Goal: Task Accomplishment & Management: Manage account settings

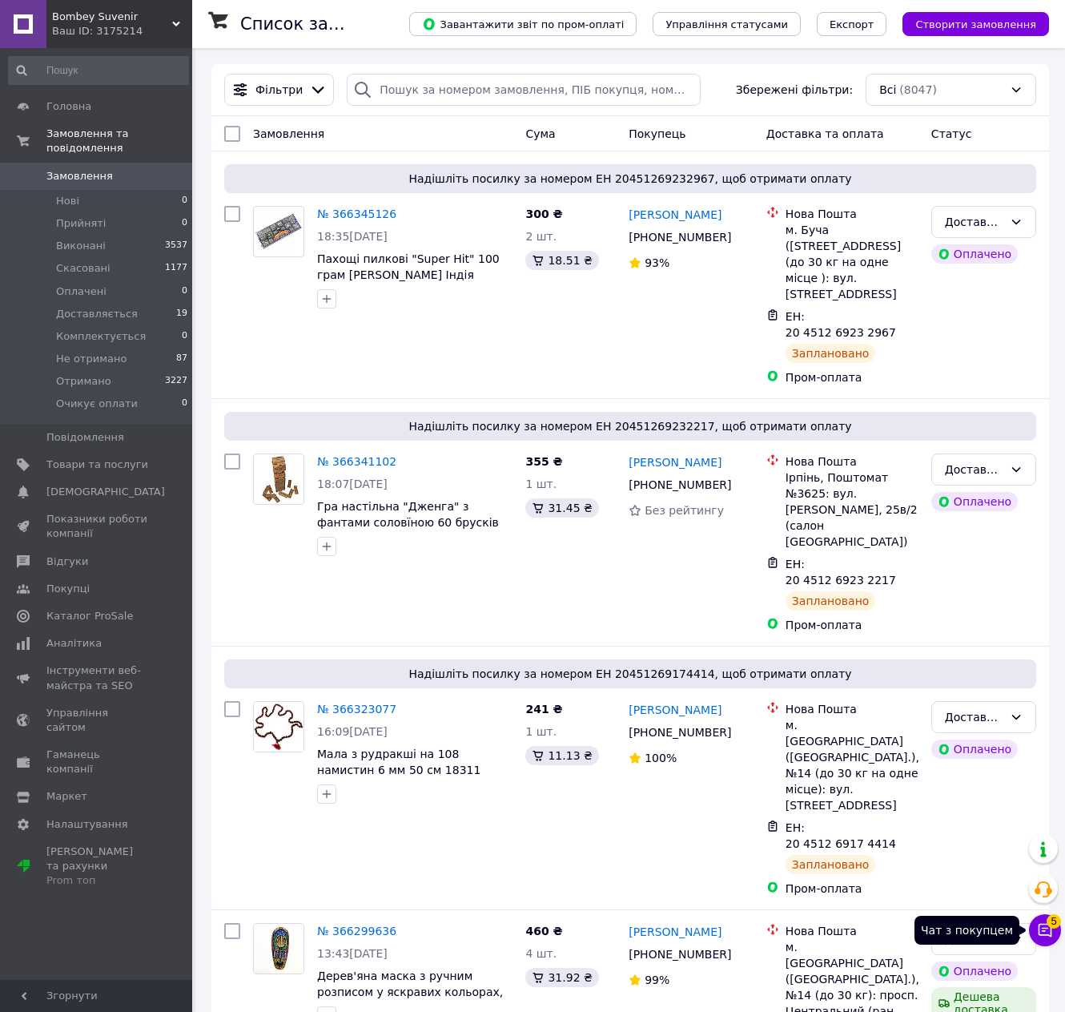
click at [1057, 917] on span "5" at bounding box center [1054, 921] width 14 height 14
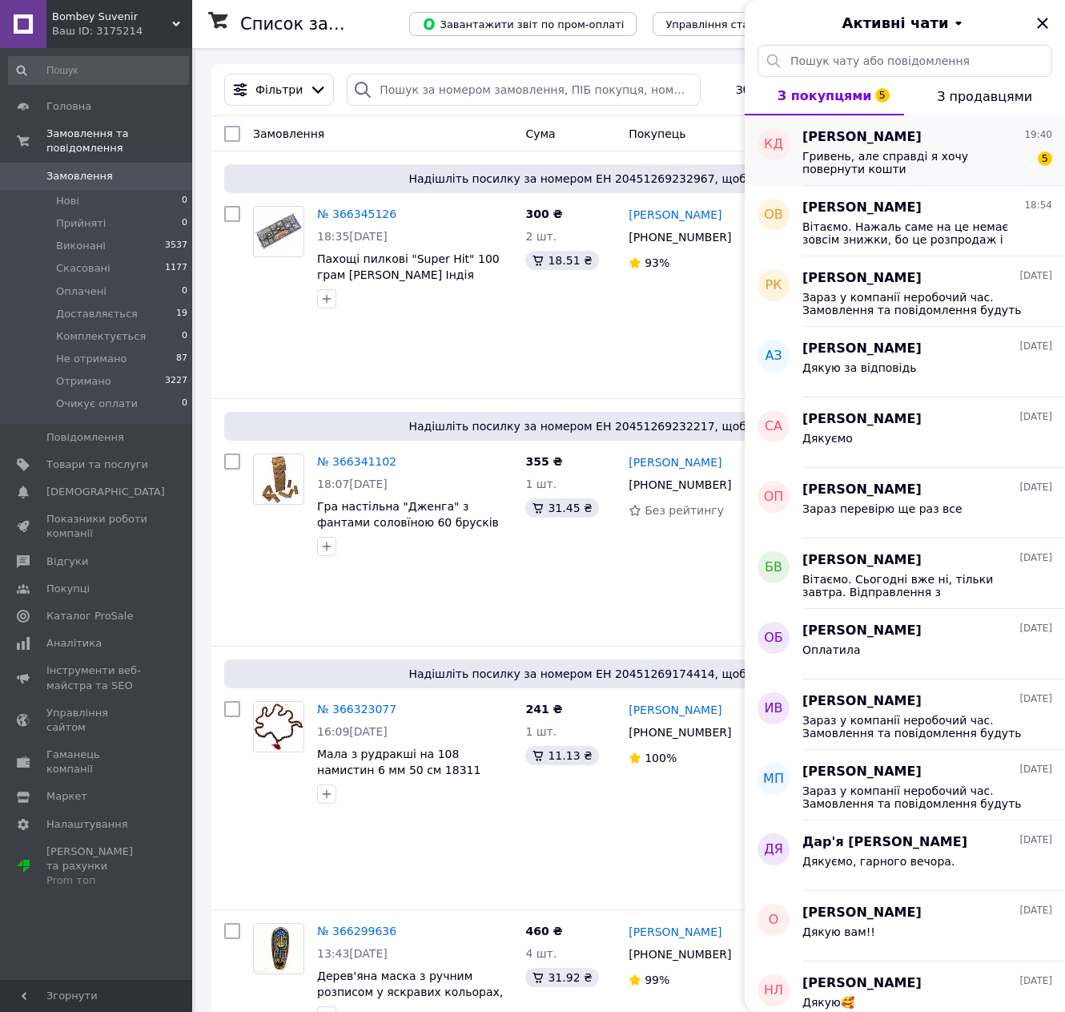
click at [941, 163] on span "Гривень, але справді я хочу повернути кошти" at bounding box center [916, 163] width 227 height 26
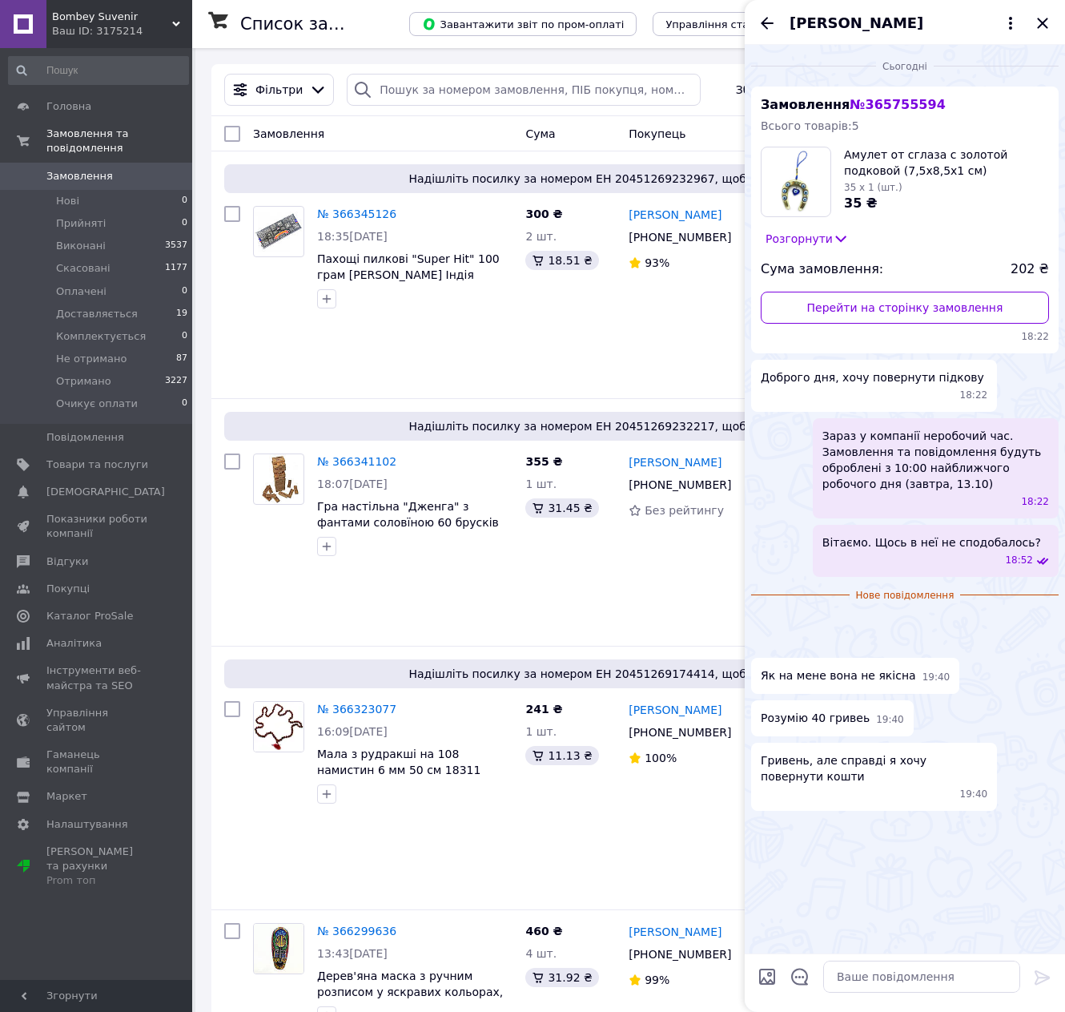
scroll to position [296, 0]
click at [849, 980] on textarea at bounding box center [921, 976] width 197 height 32
type textarea "Д"
click at [872, 977] on textarea at bounding box center [921, 976] width 197 height 32
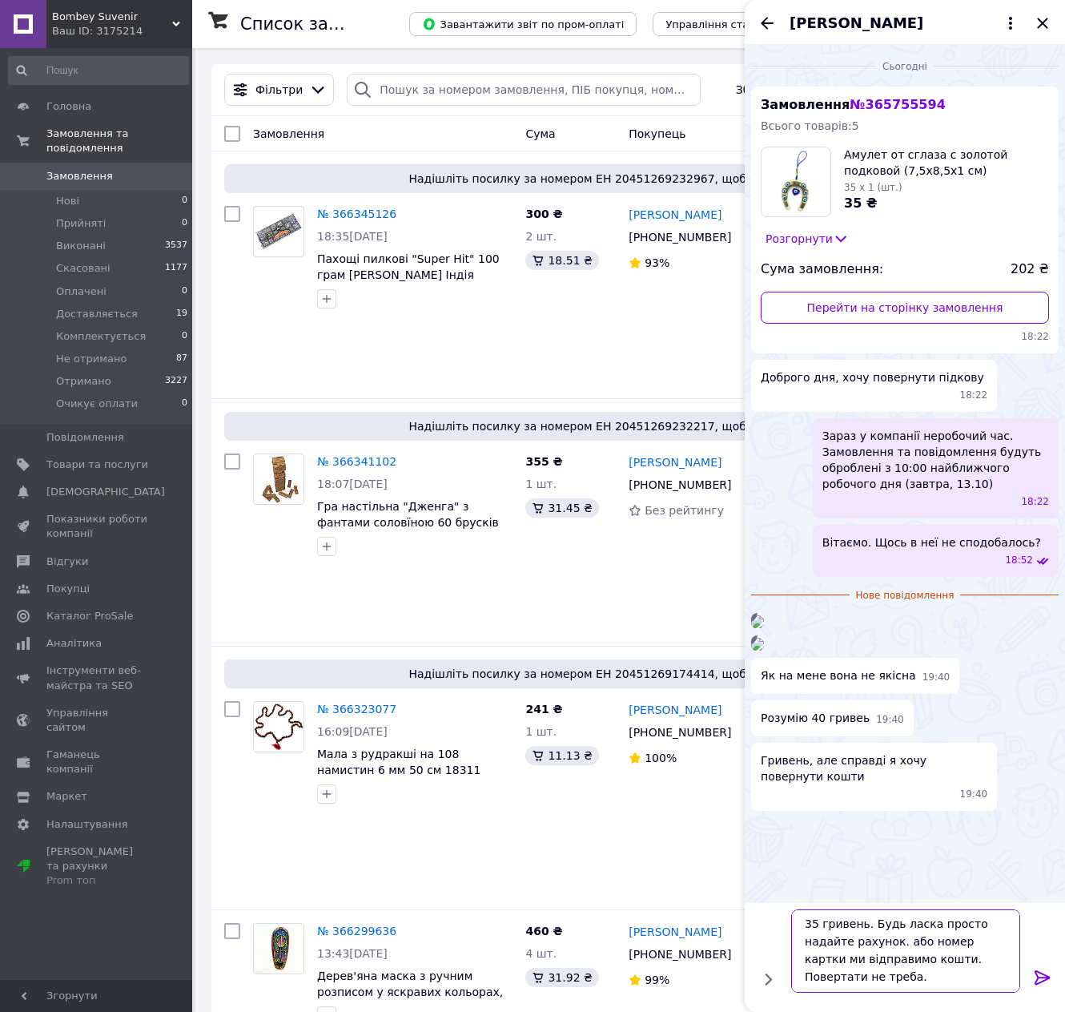
scroll to position [2, 0]
type textarea "35 гривень. Будь ласка просто надайте рахунок. або номер картки ми відправимо к…"
click at [1038, 972] on icon at bounding box center [1042, 977] width 19 height 19
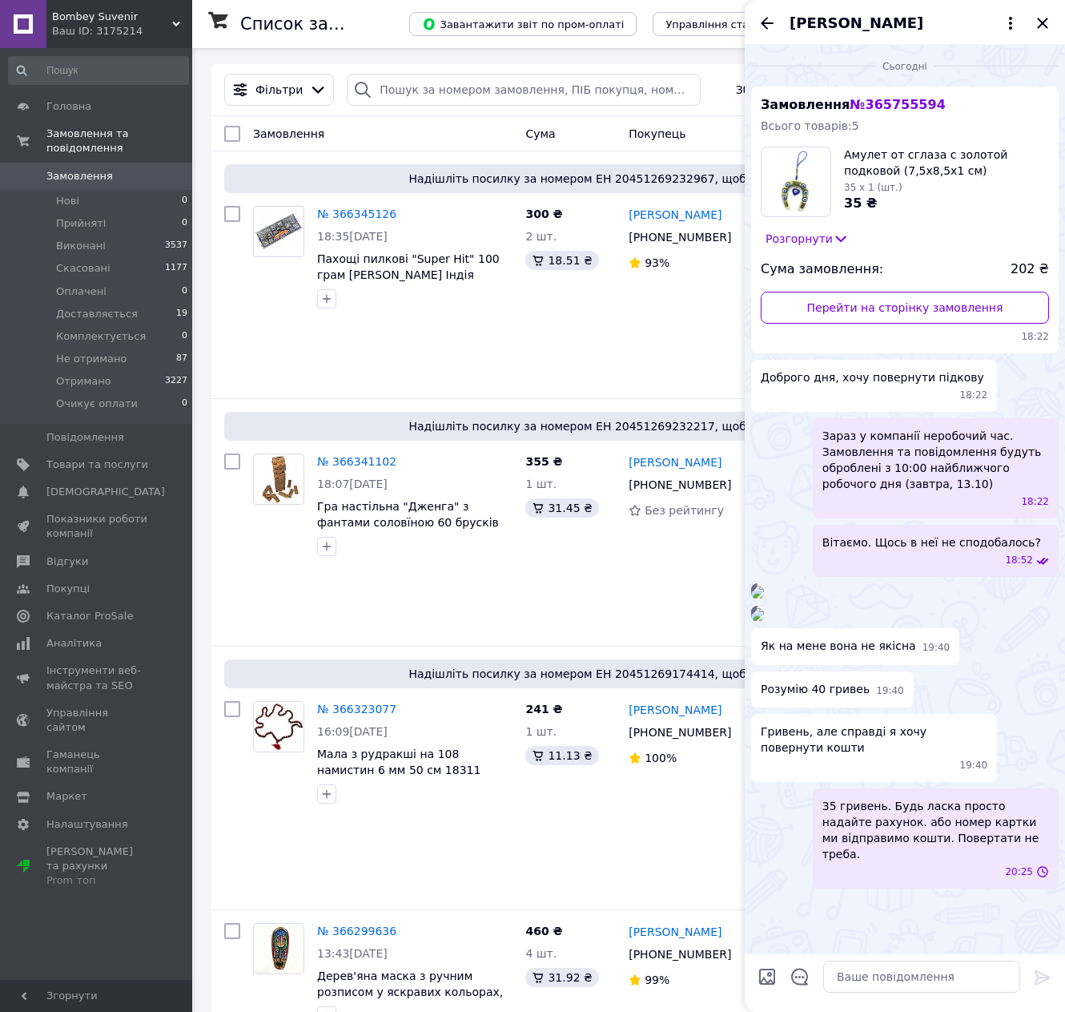
scroll to position [358, 0]
click at [764, 586] on img at bounding box center [757, 592] width 13 height 13
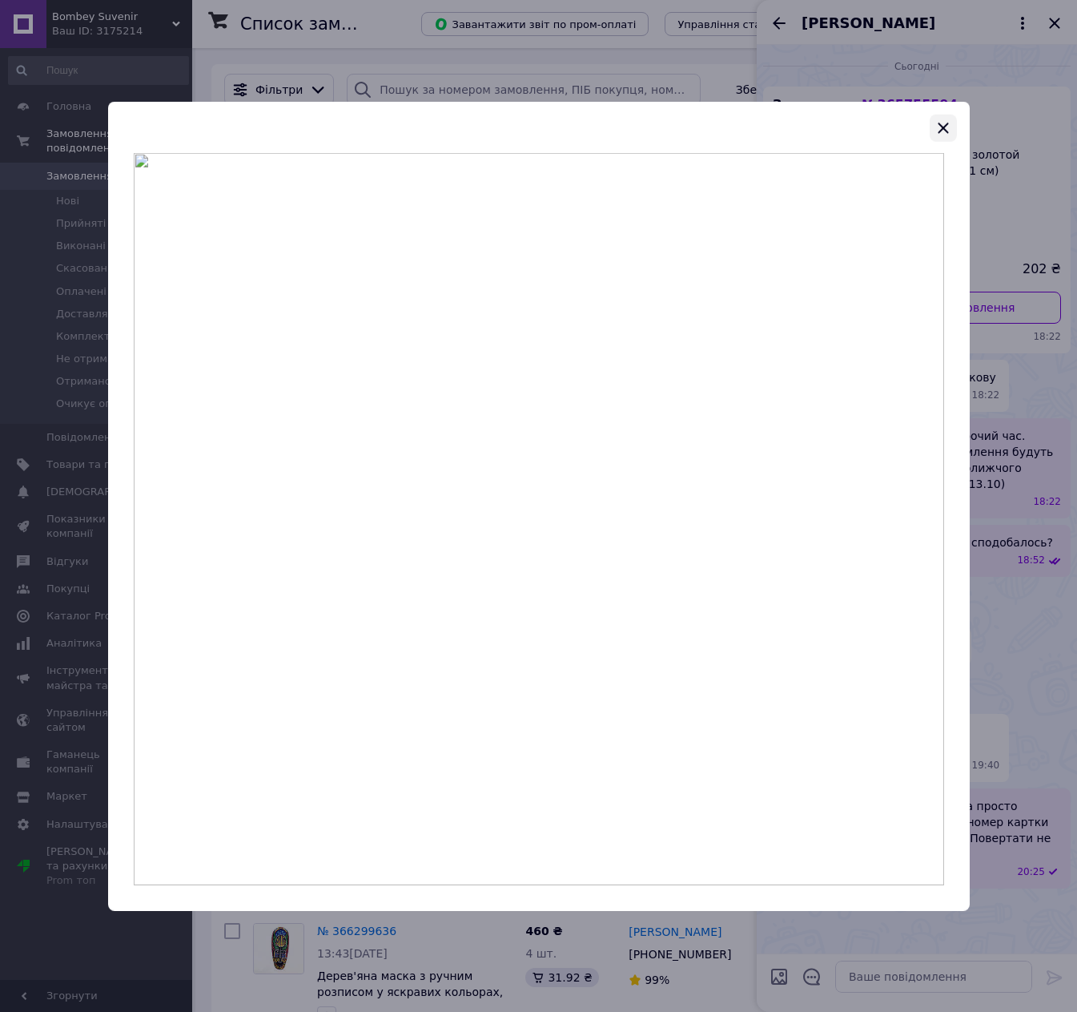
click at [942, 123] on icon "button" at bounding box center [943, 127] width 19 height 19
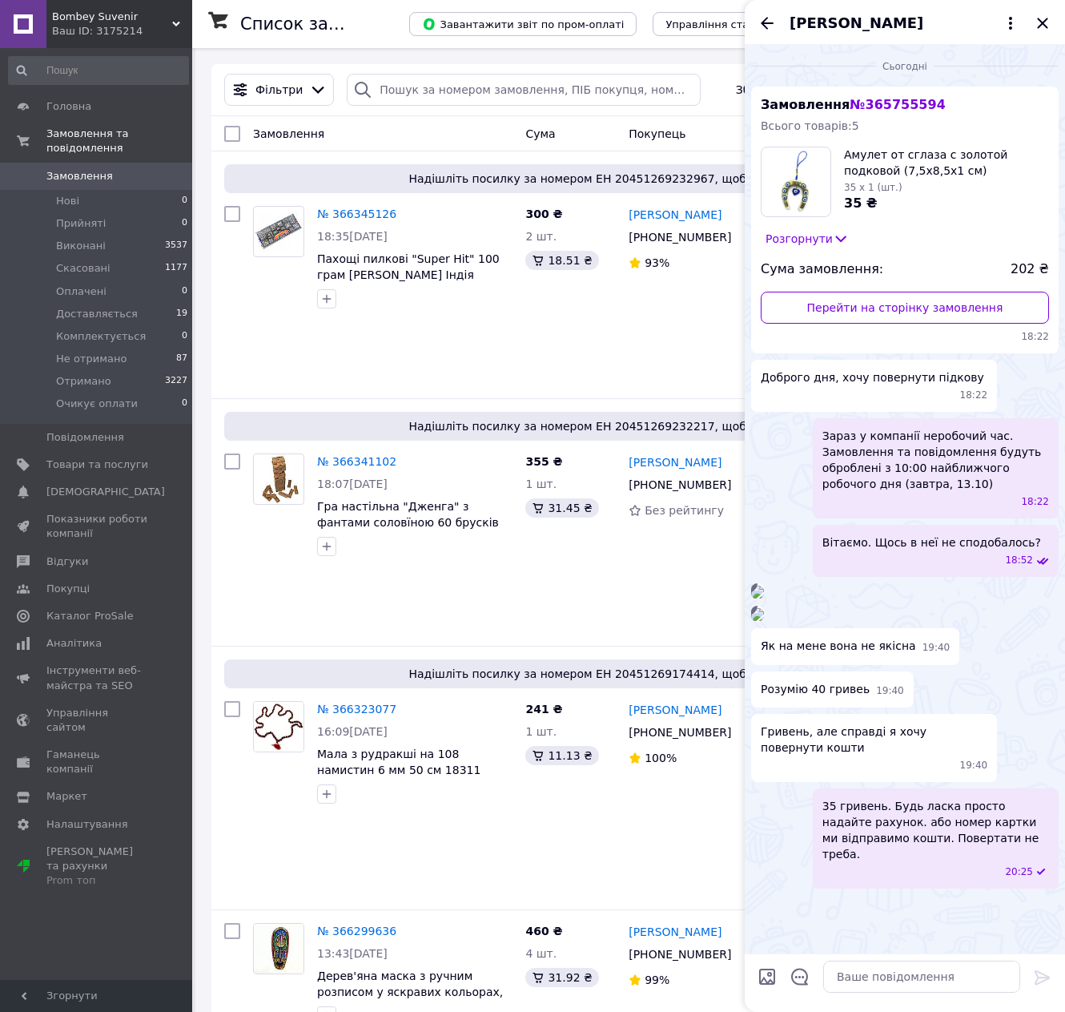
click at [764, 621] on img at bounding box center [757, 614] width 13 height 13
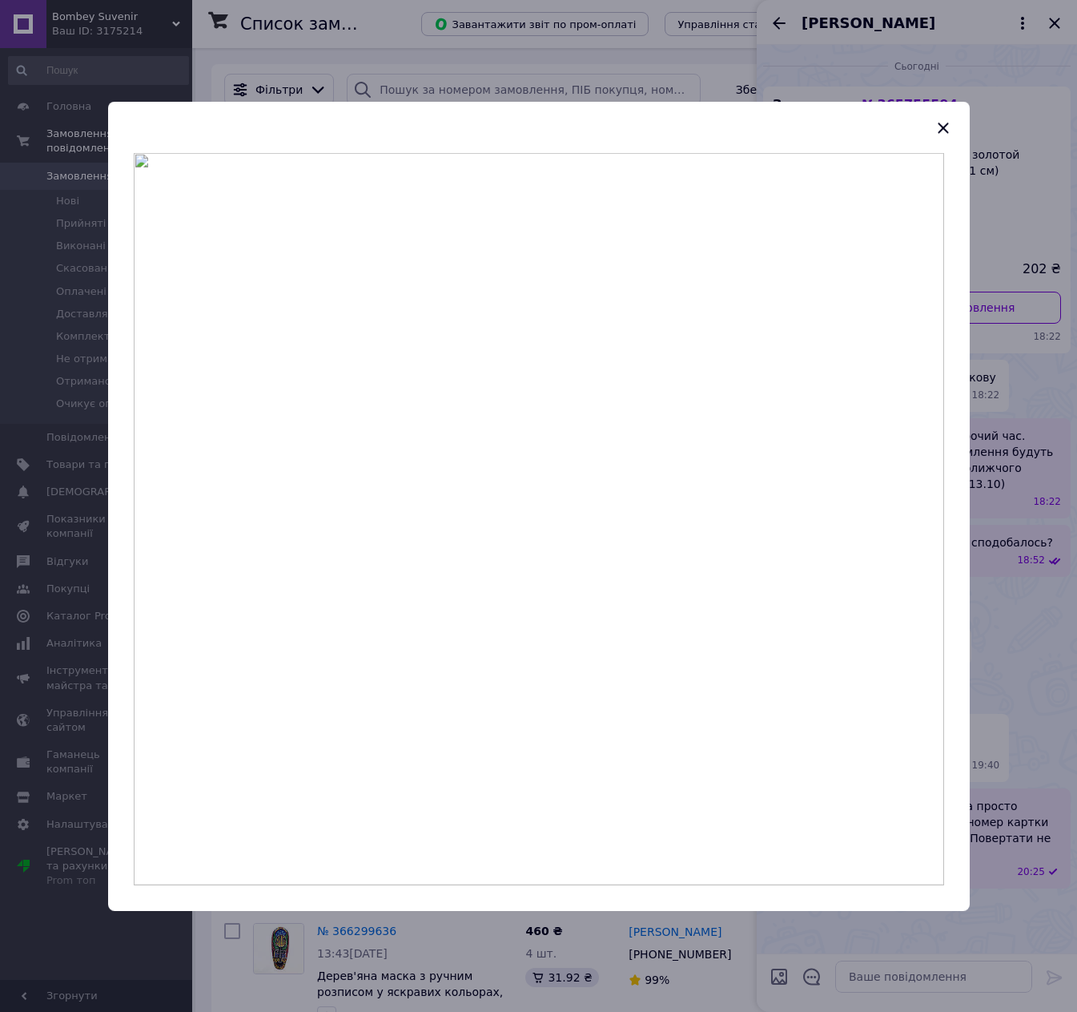
click at [946, 122] on icon "button" at bounding box center [943, 127] width 19 height 19
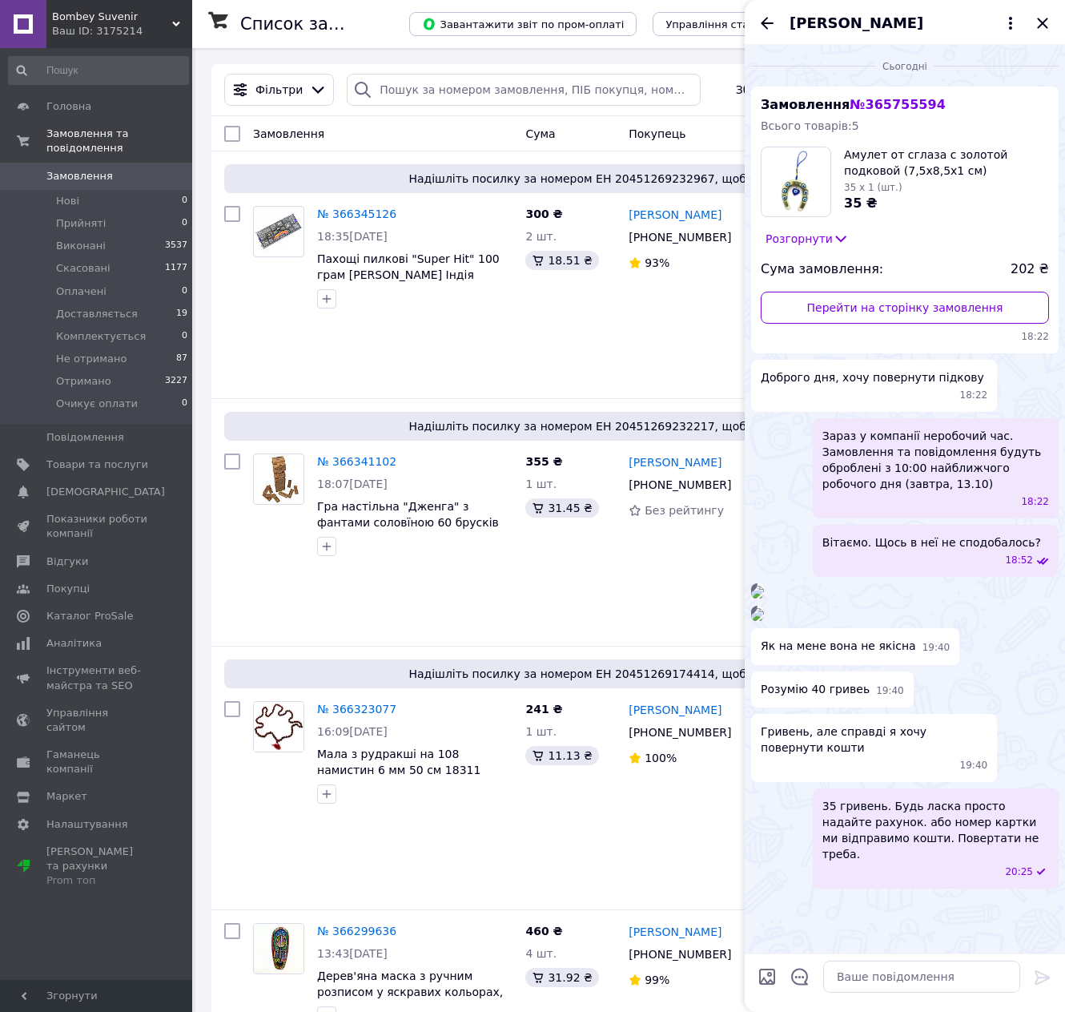
click at [833, 18] on span "[PERSON_NAME]" at bounding box center [857, 23] width 134 height 21
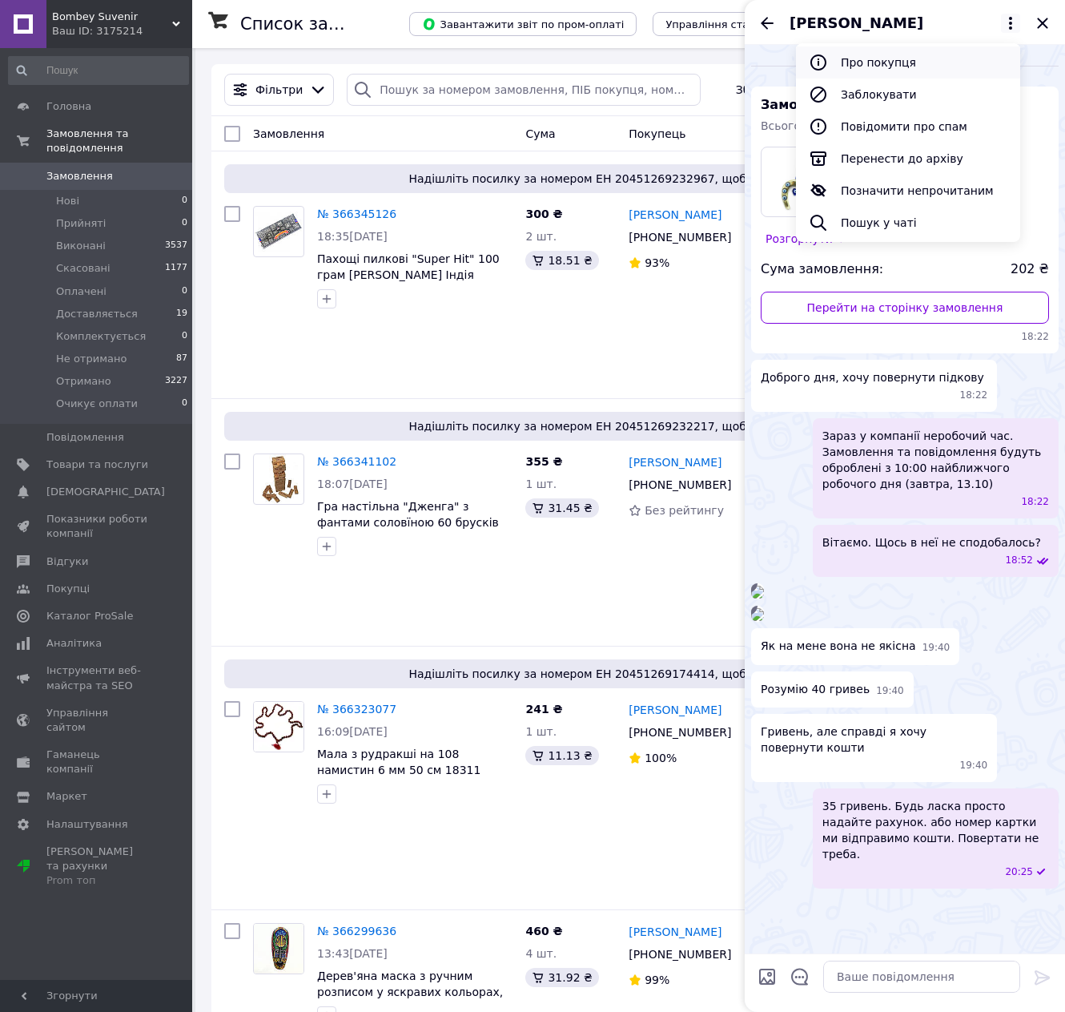
click at [892, 52] on button "Про покупця" at bounding box center [908, 62] width 224 height 32
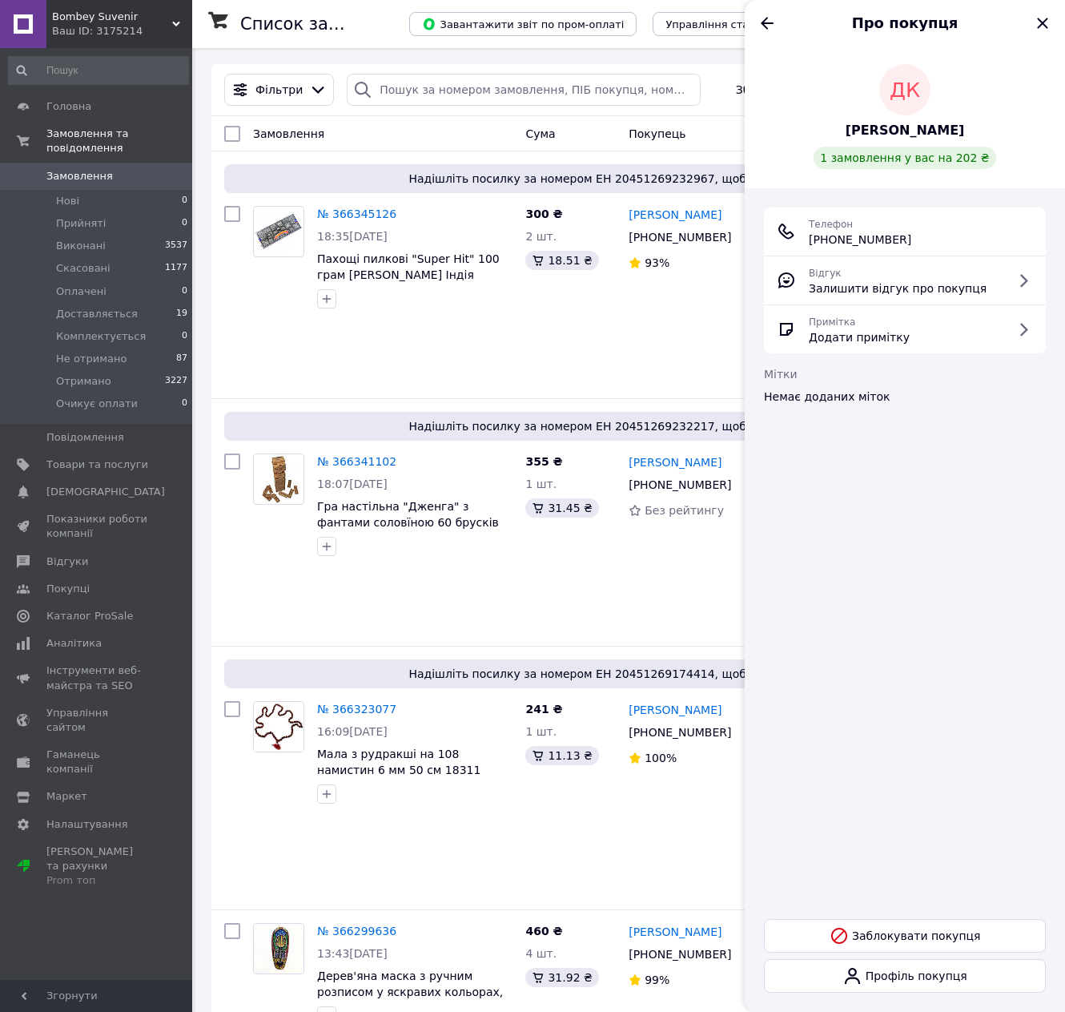
click at [913, 135] on span "Демченко Ксенія" at bounding box center [905, 131] width 119 height 18
click at [1040, 25] on icon "Закрити" at bounding box center [1042, 23] width 19 height 19
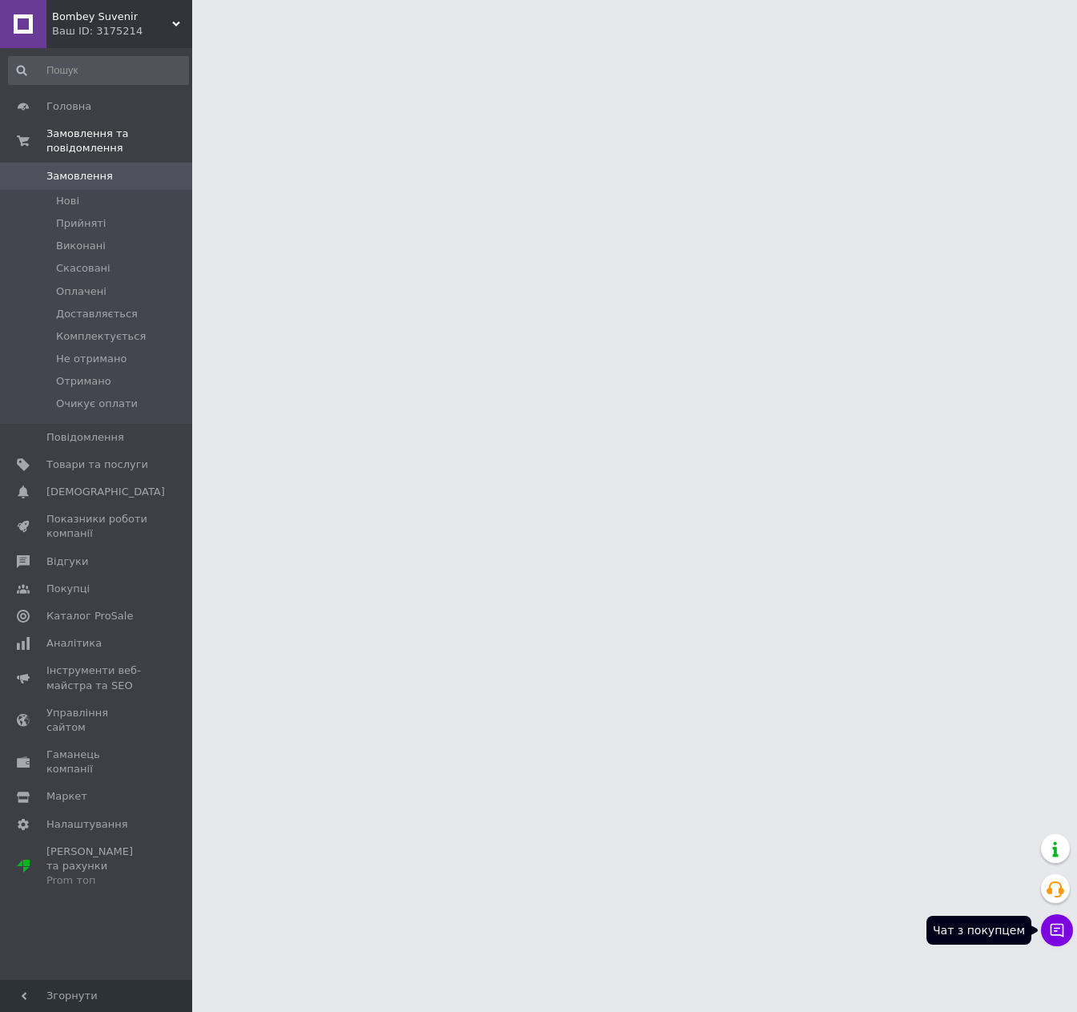
click at [1068, 930] on button "Чат з покупцем" at bounding box center [1057, 930] width 32 height 32
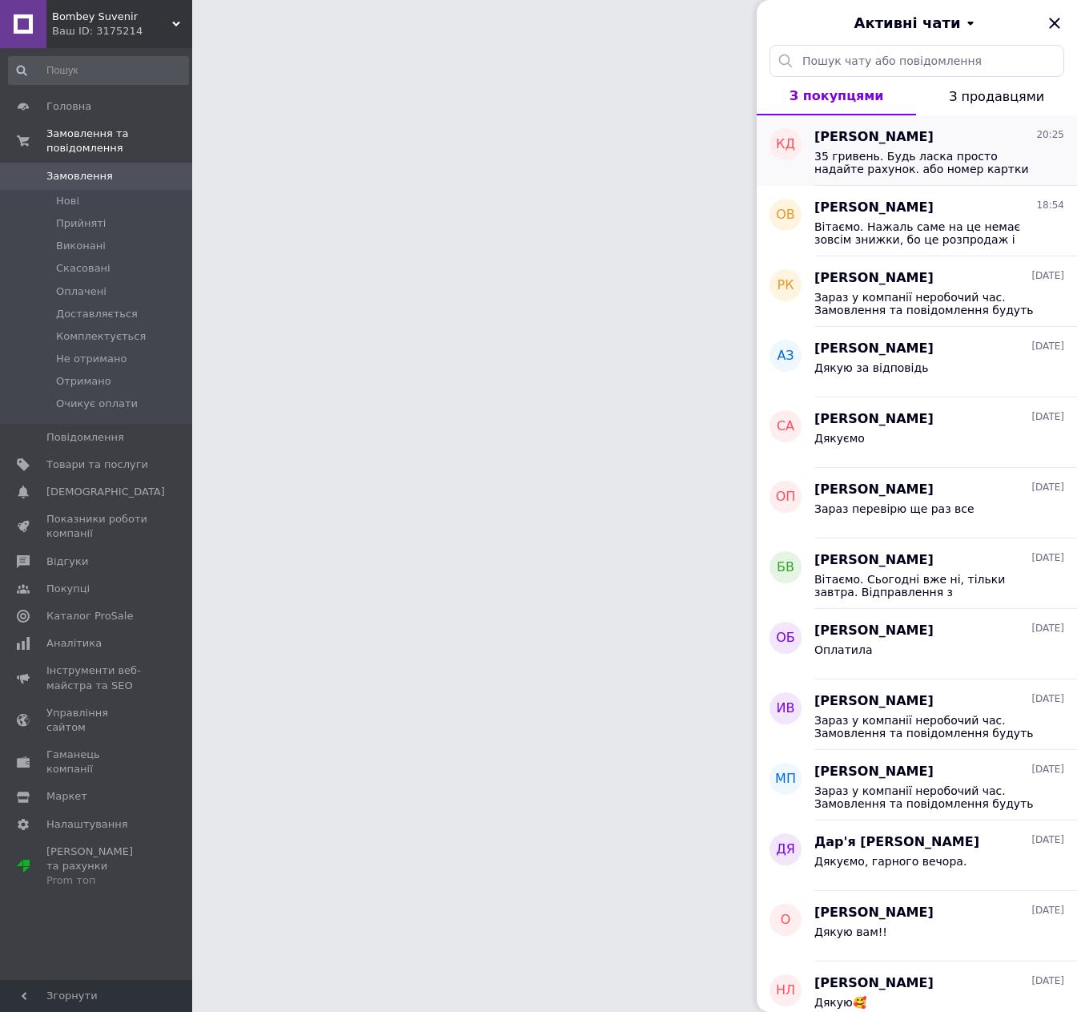
click at [948, 151] on span "35 гривень. Будь ласка просто надайте рахунок. або номер картки ми відправимо к…" at bounding box center [928, 163] width 227 height 26
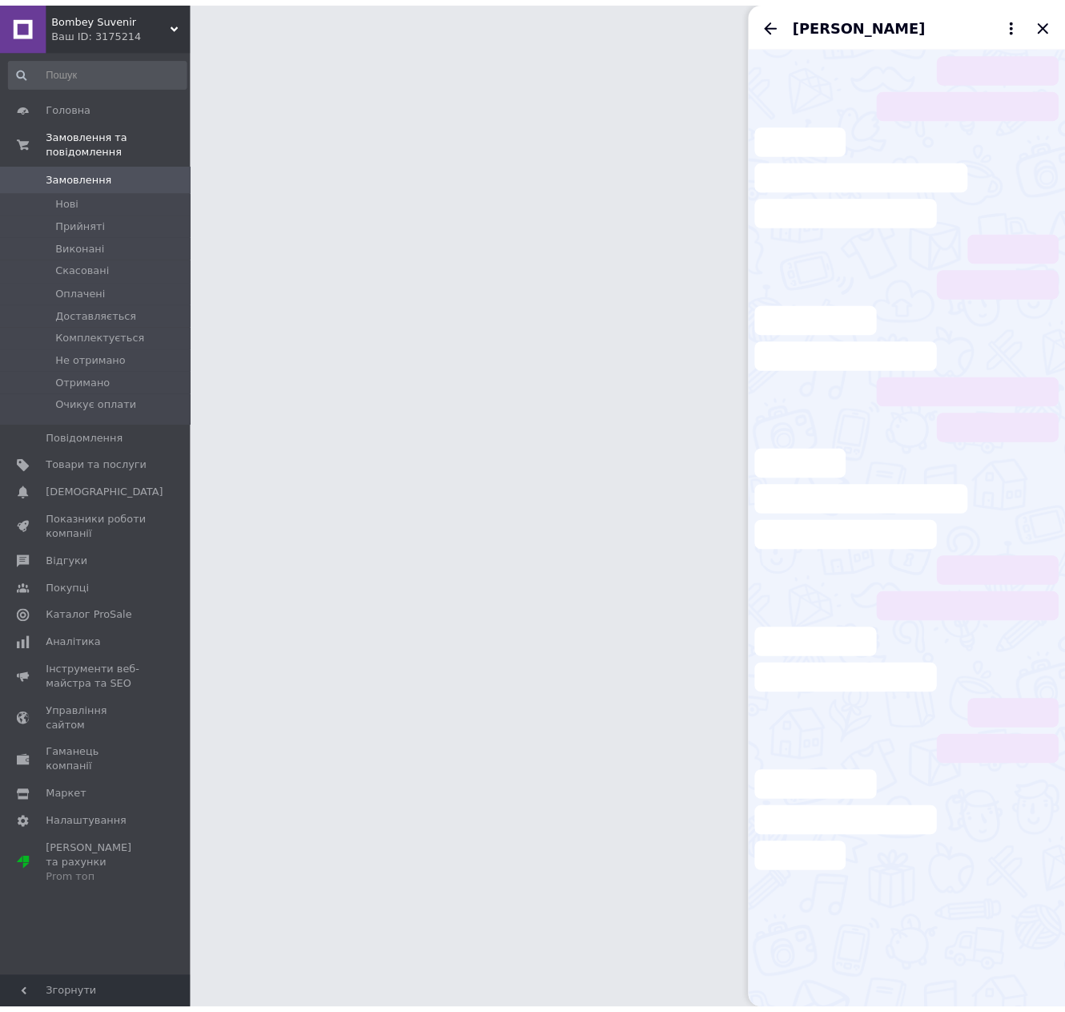
scroll to position [159, 0]
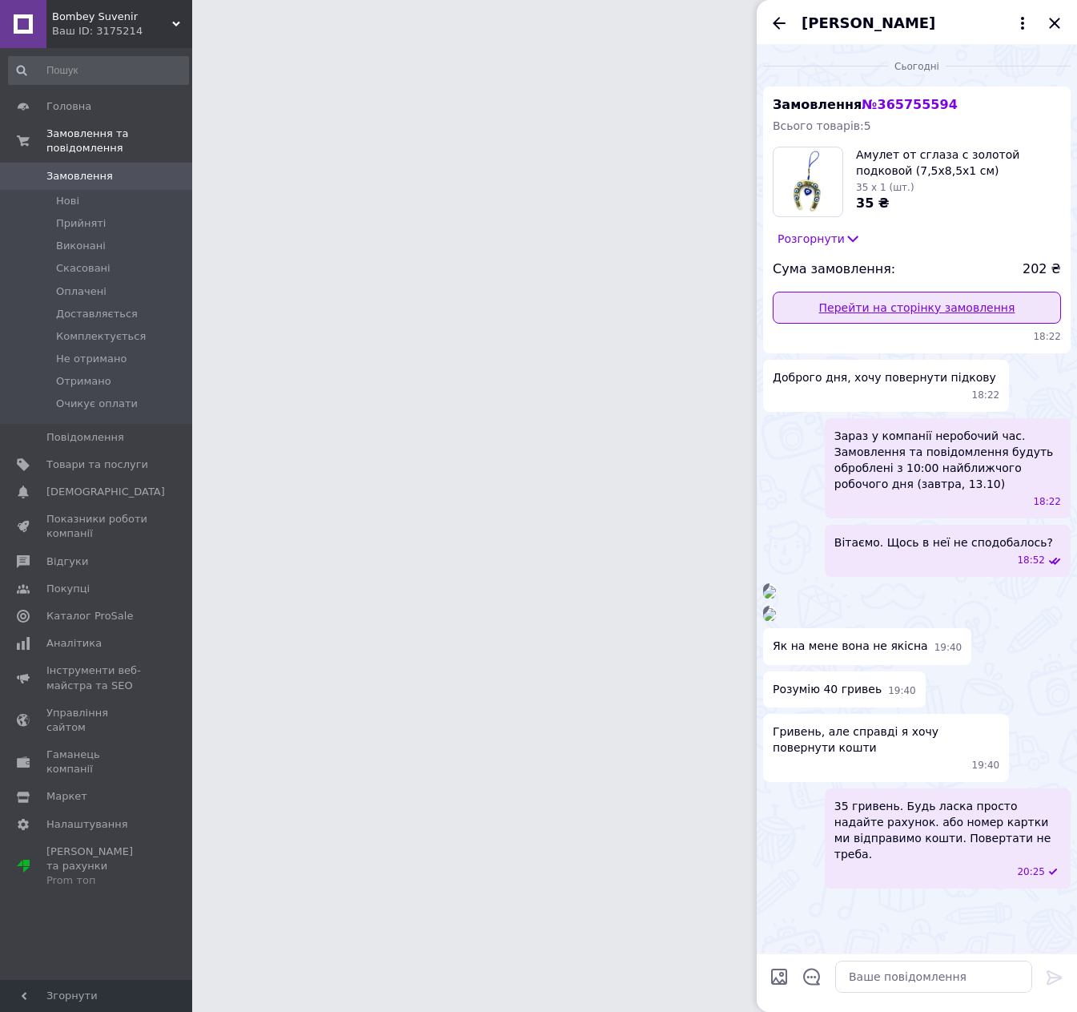
click at [954, 292] on link "Перейти на сторінку замовлення" at bounding box center [917, 308] width 288 height 32
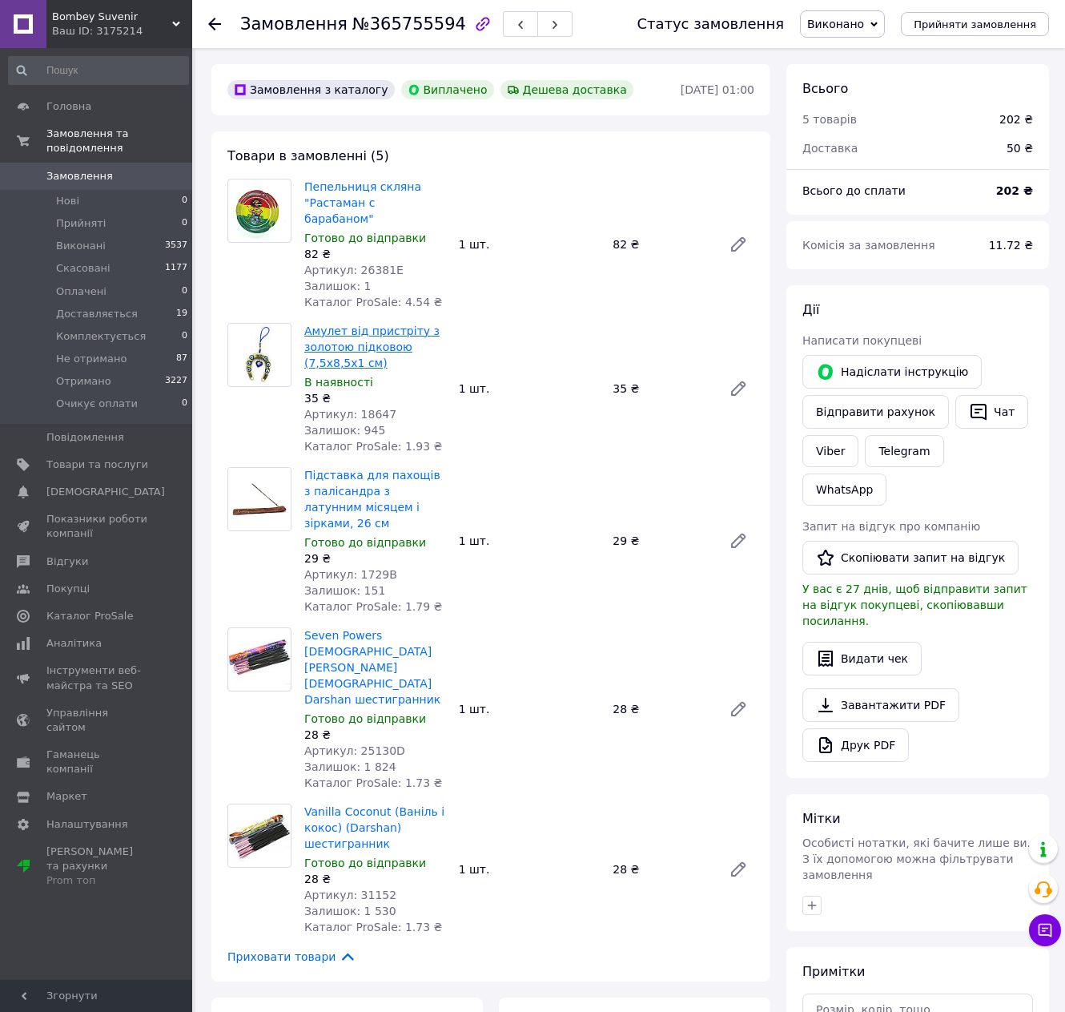
click at [330, 324] on link "Амулет від пристріту з золотою підковою (7,5х8,5х1 см)" at bounding box center [371, 346] width 135 height 45
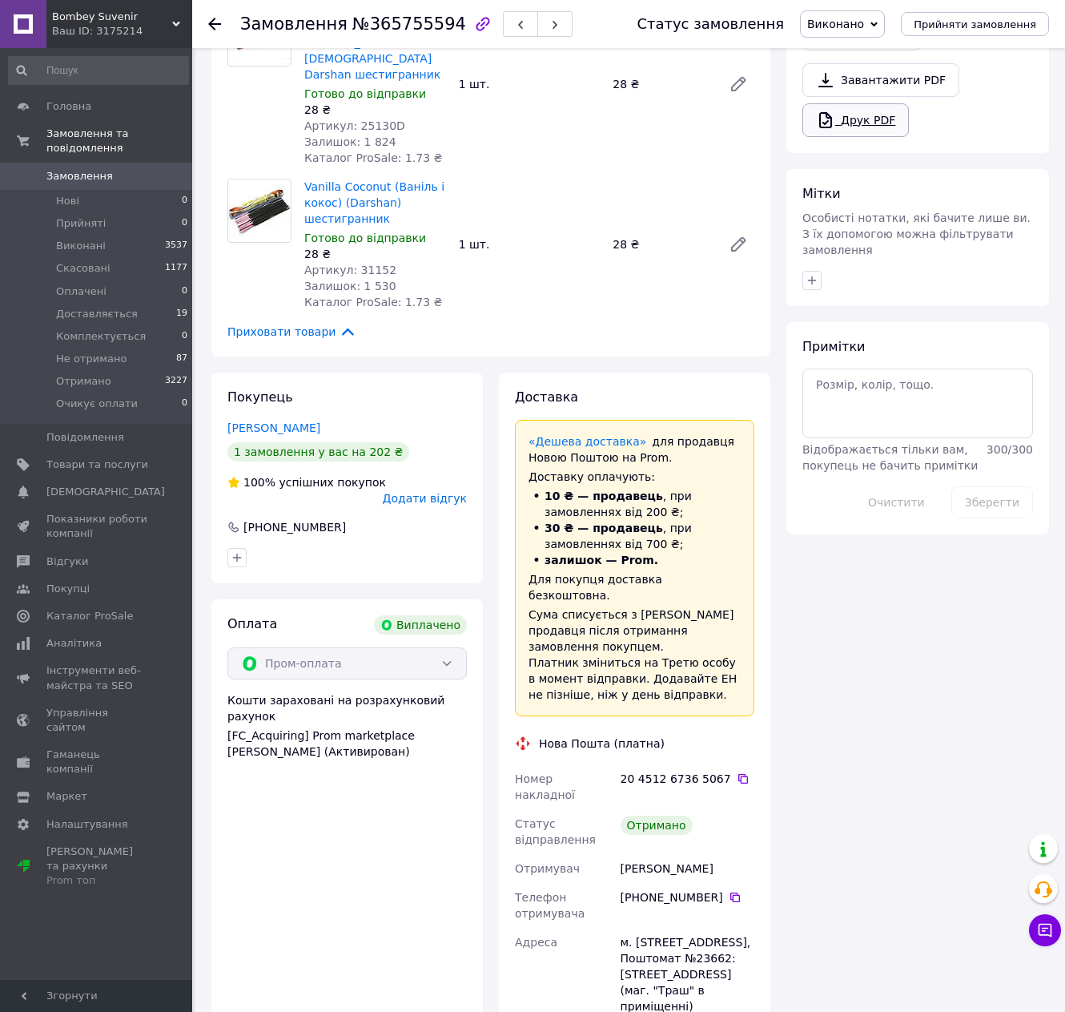
scroll to position [721, 0]
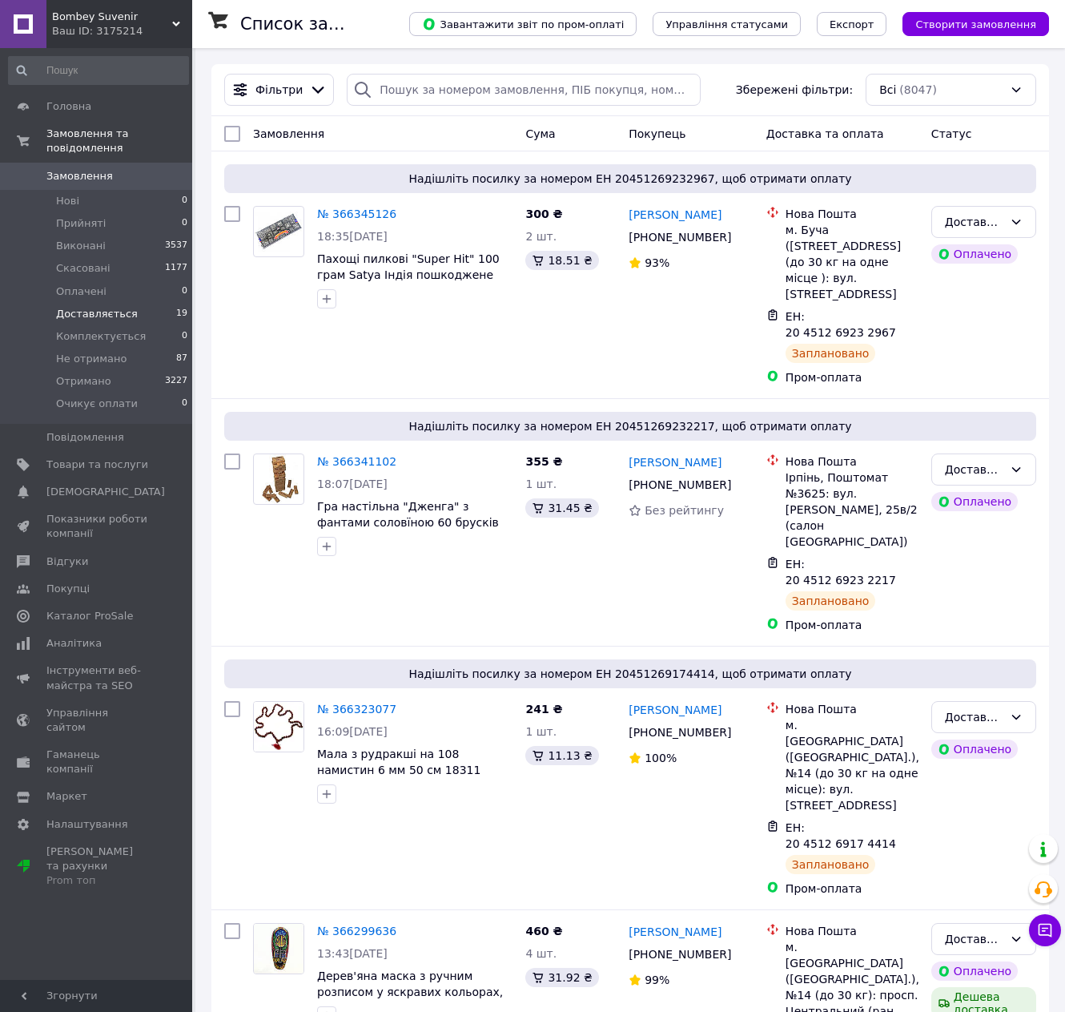
click at [68, 307] on span "Доставляється" at bounding box center [97, 314] width 82 height 14
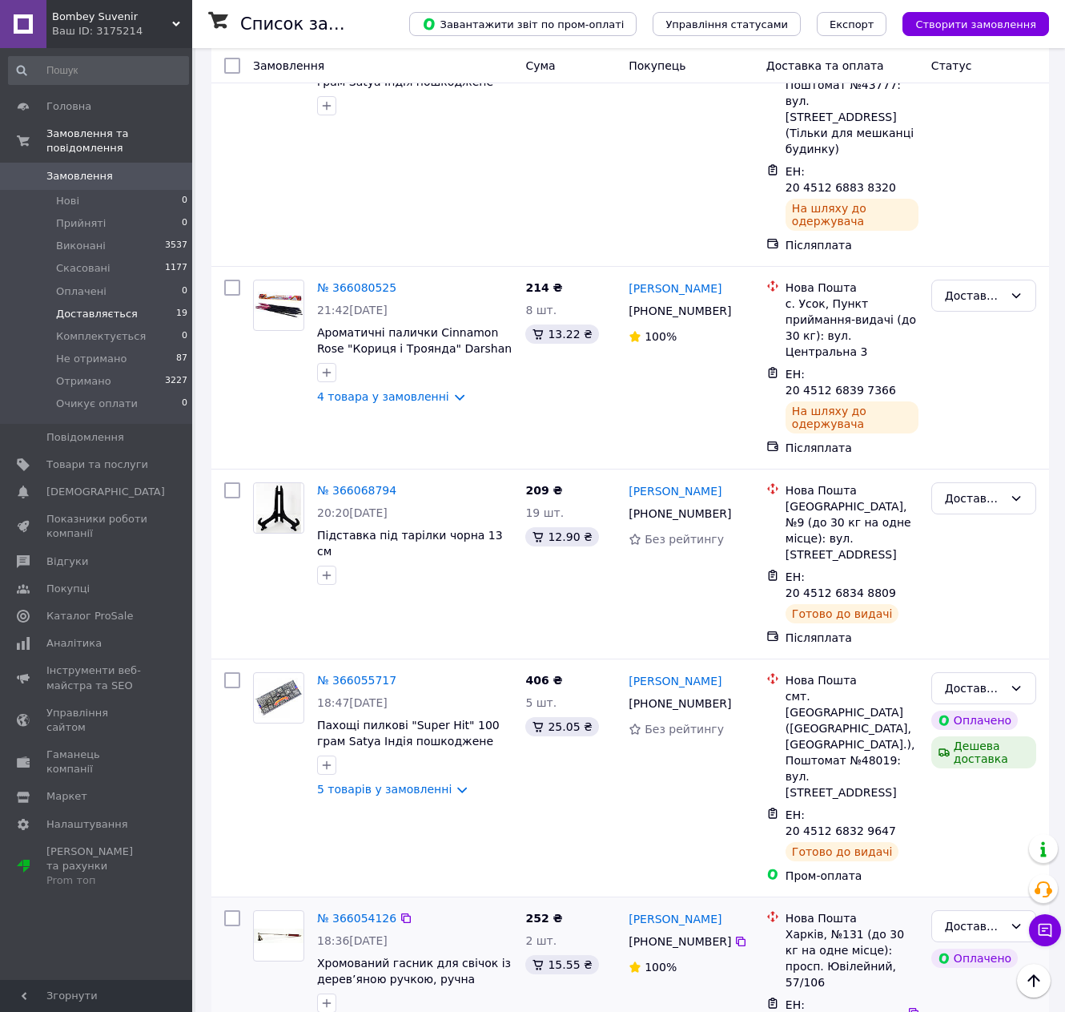
scroll to position [2744, 0]
click at [968, 567] on li "Виконано" at bounding box center [983, 570] width 103 height 29
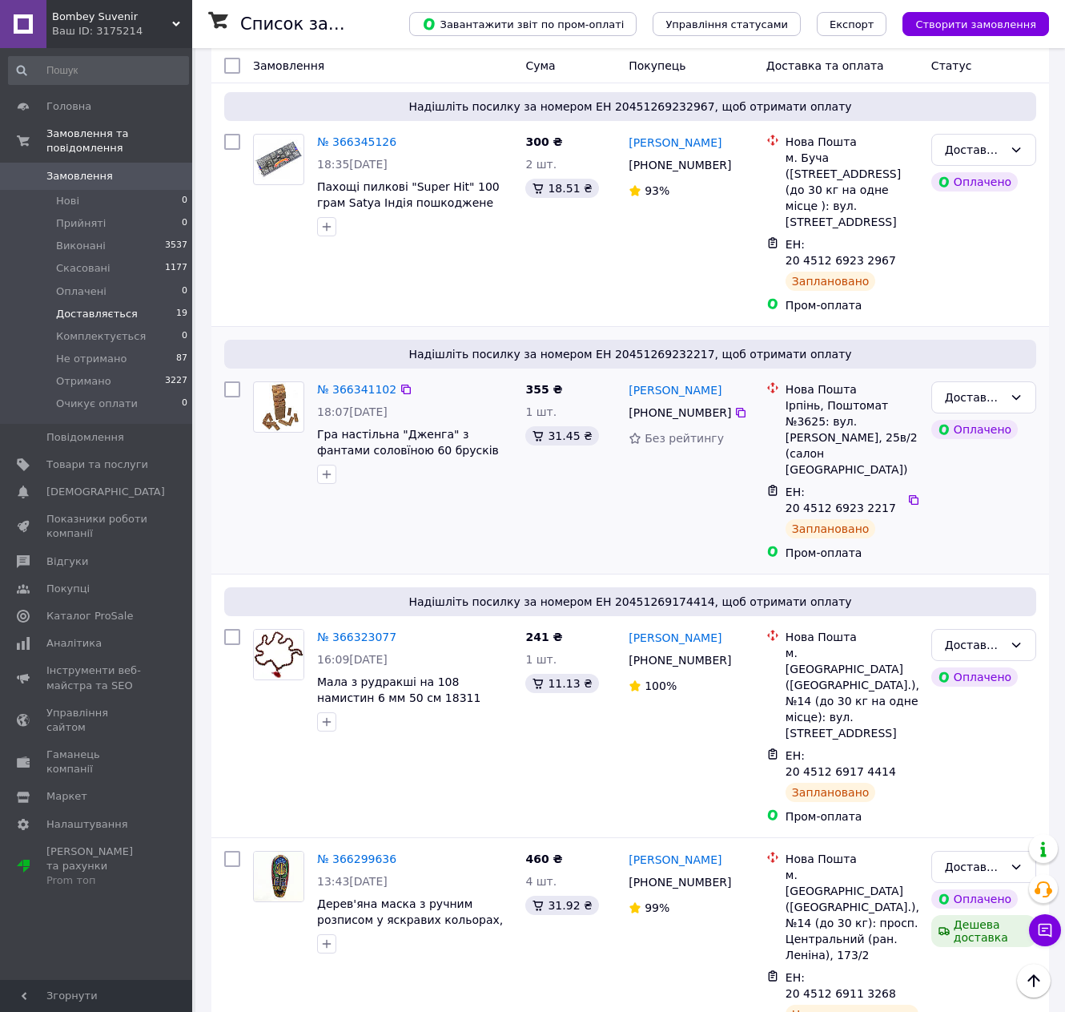
scroll to position [0, 0]
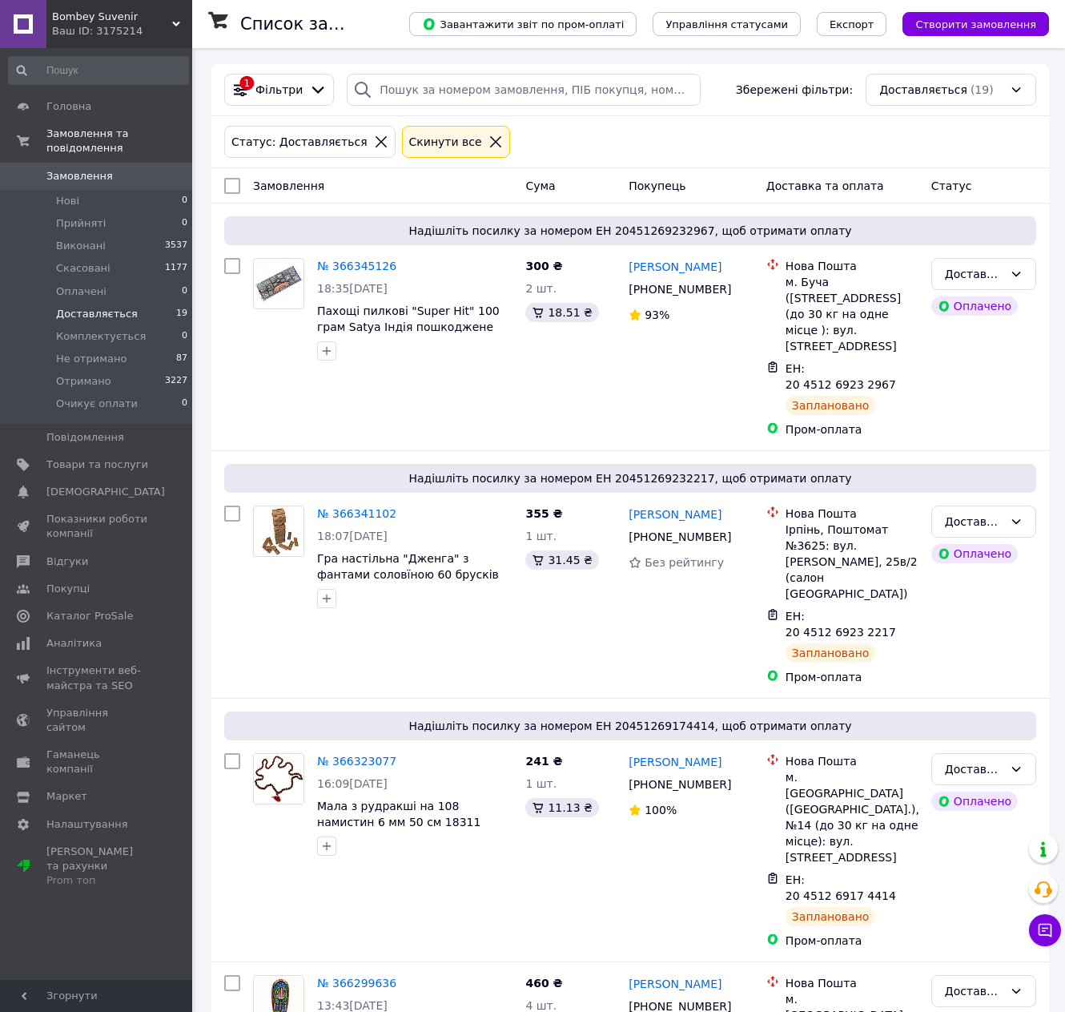
click at [74, 169] on span "Замовлення" at bounding box center [79, 176] width 66 height 14
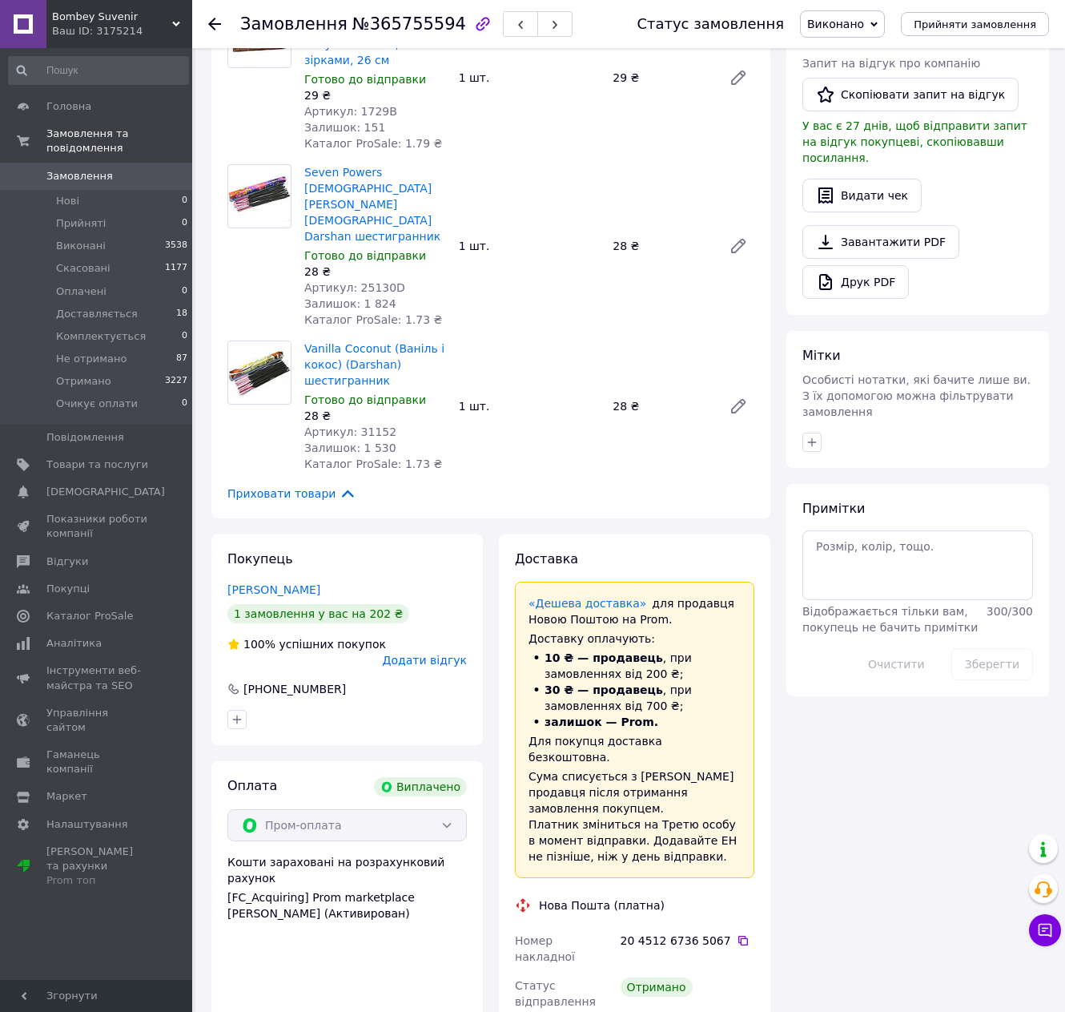
scroll to position [561, 0]
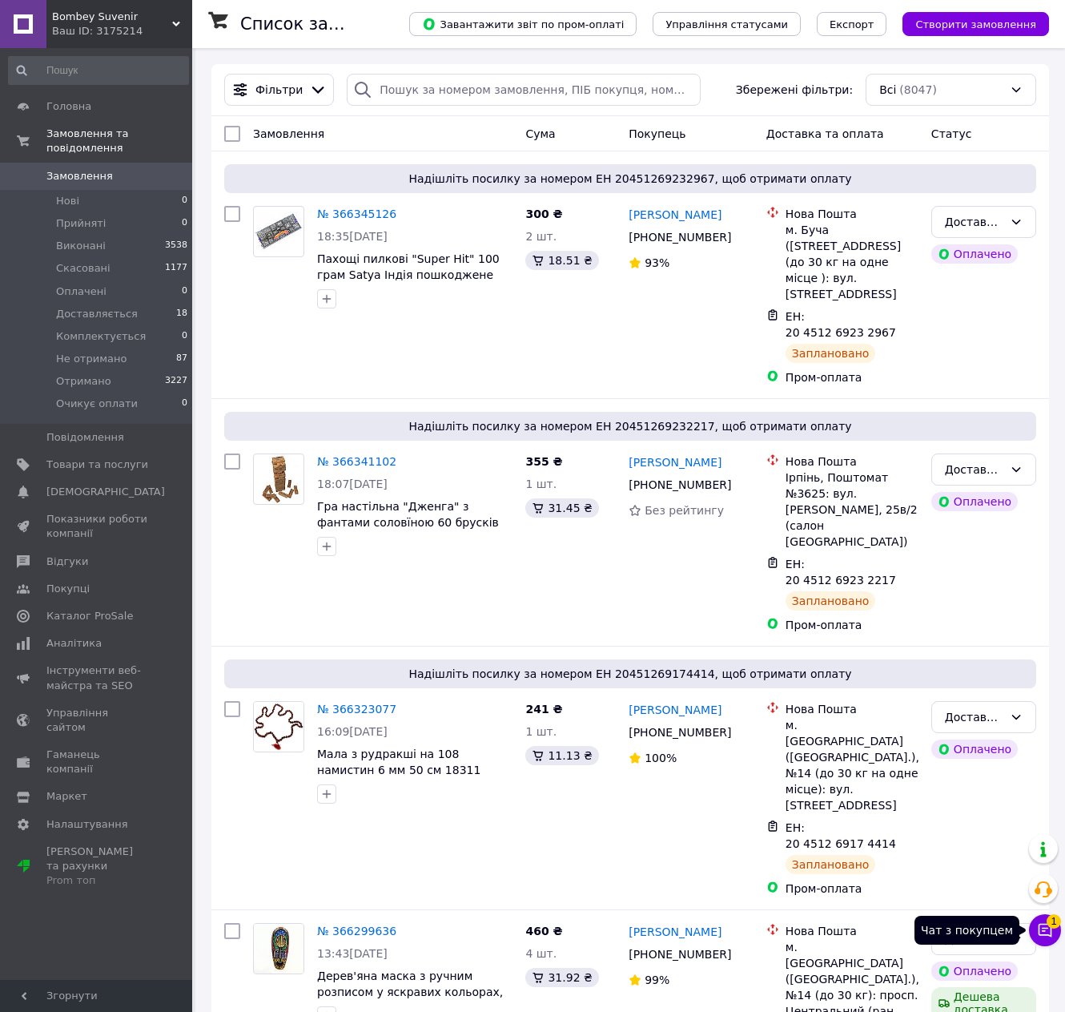
click at [1054, 924] on span "1" at bounding box center [1054, 921] width 14 height 14
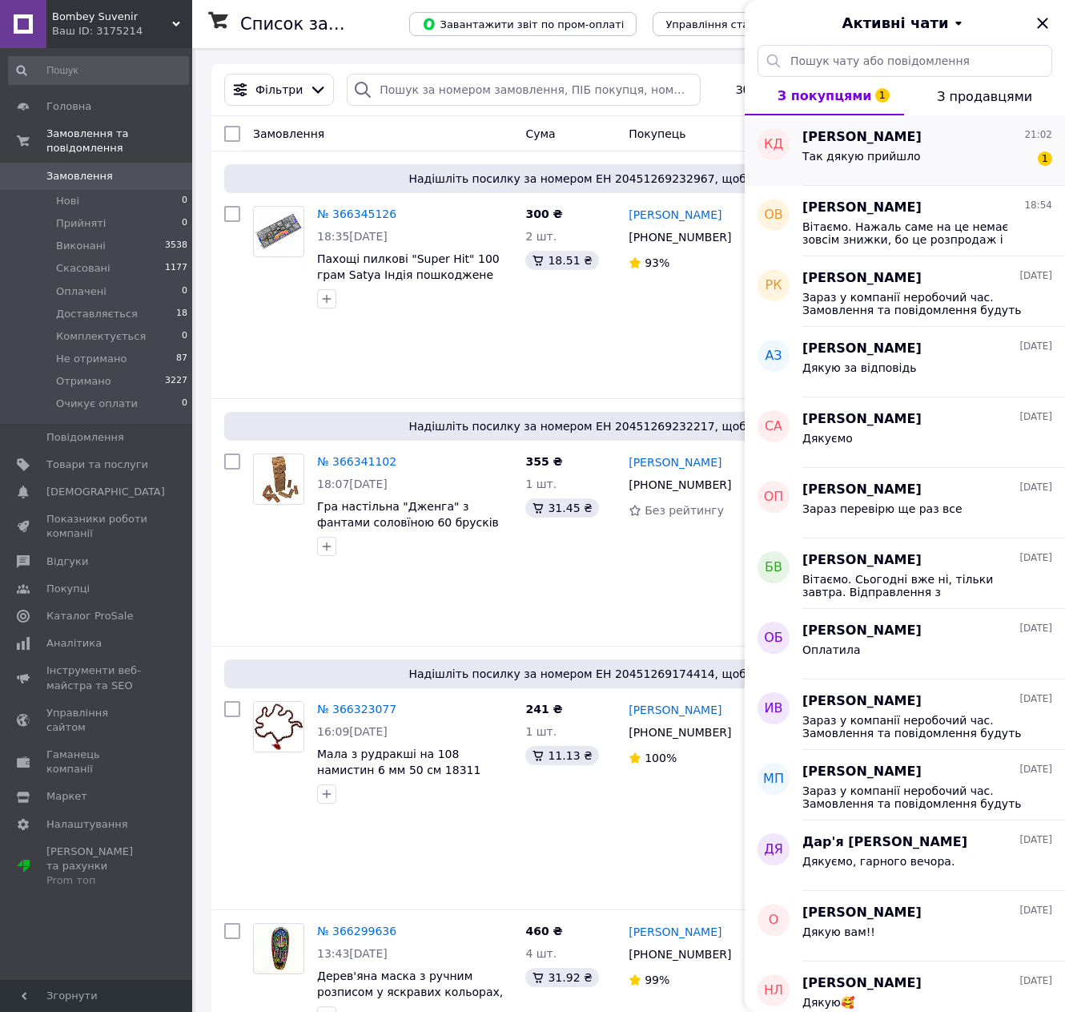
click at [896, 145] on span "[PERSON_NAME]" at bounding box center [862, 137] width 119 height 18
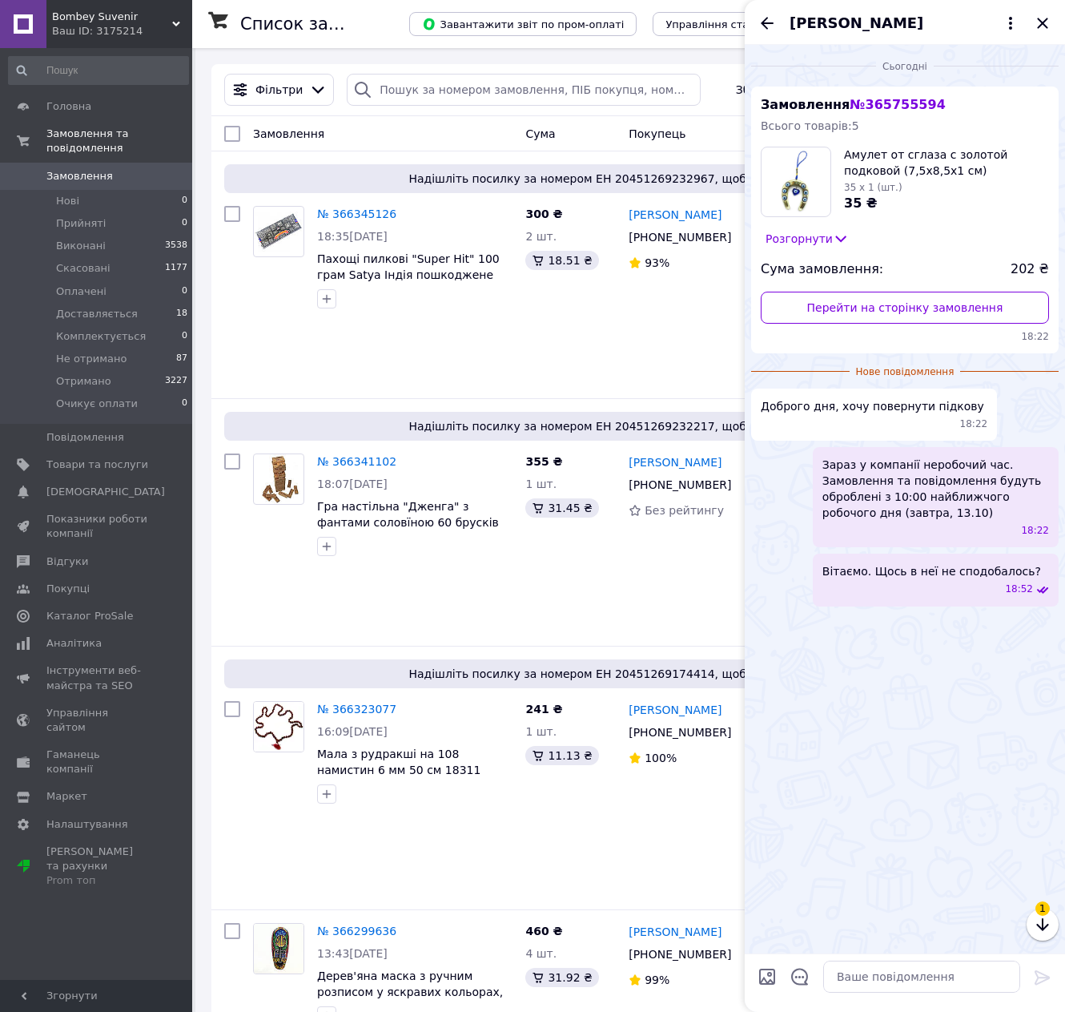
scroll to position [227, 0]
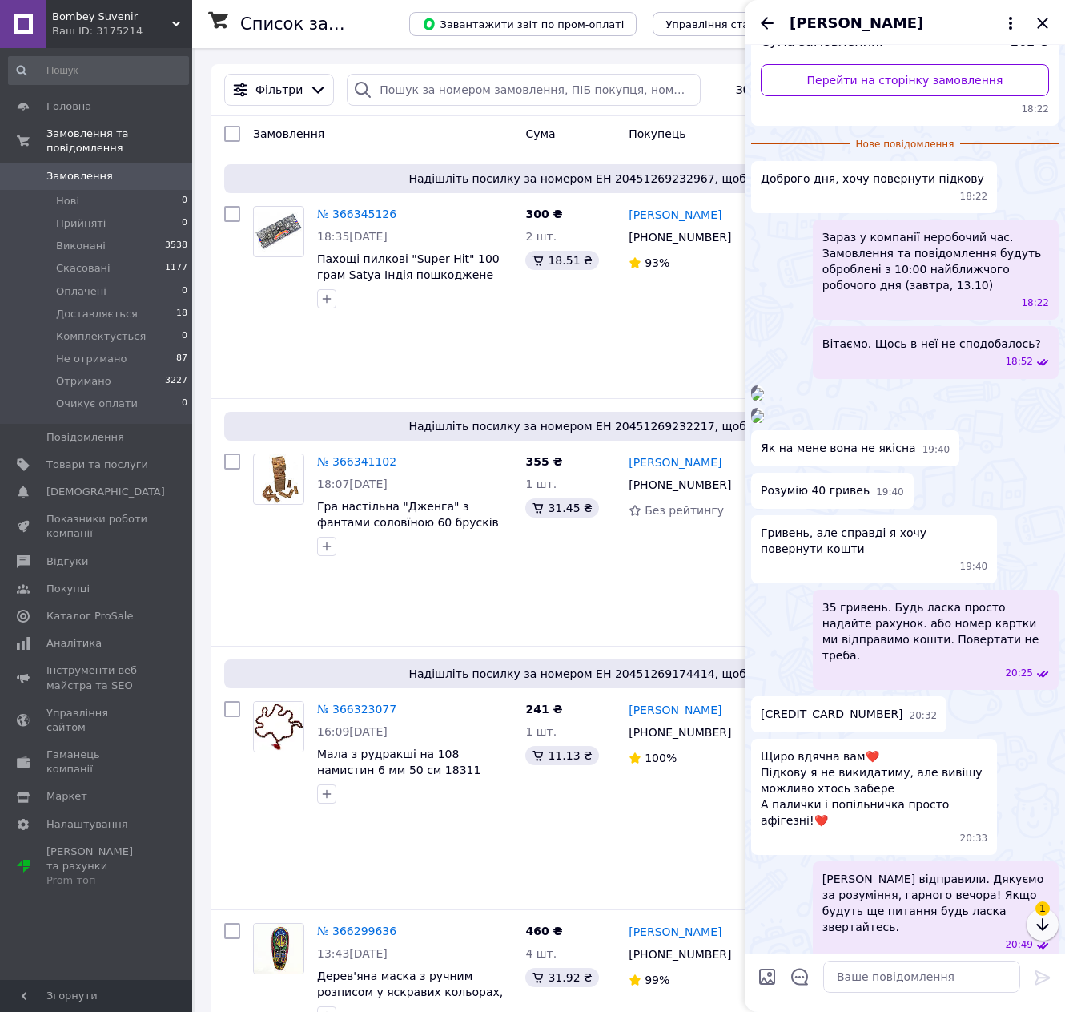
click at [1031, 928] on button "button" at bounding box center [1043, 924] width 32 height 32
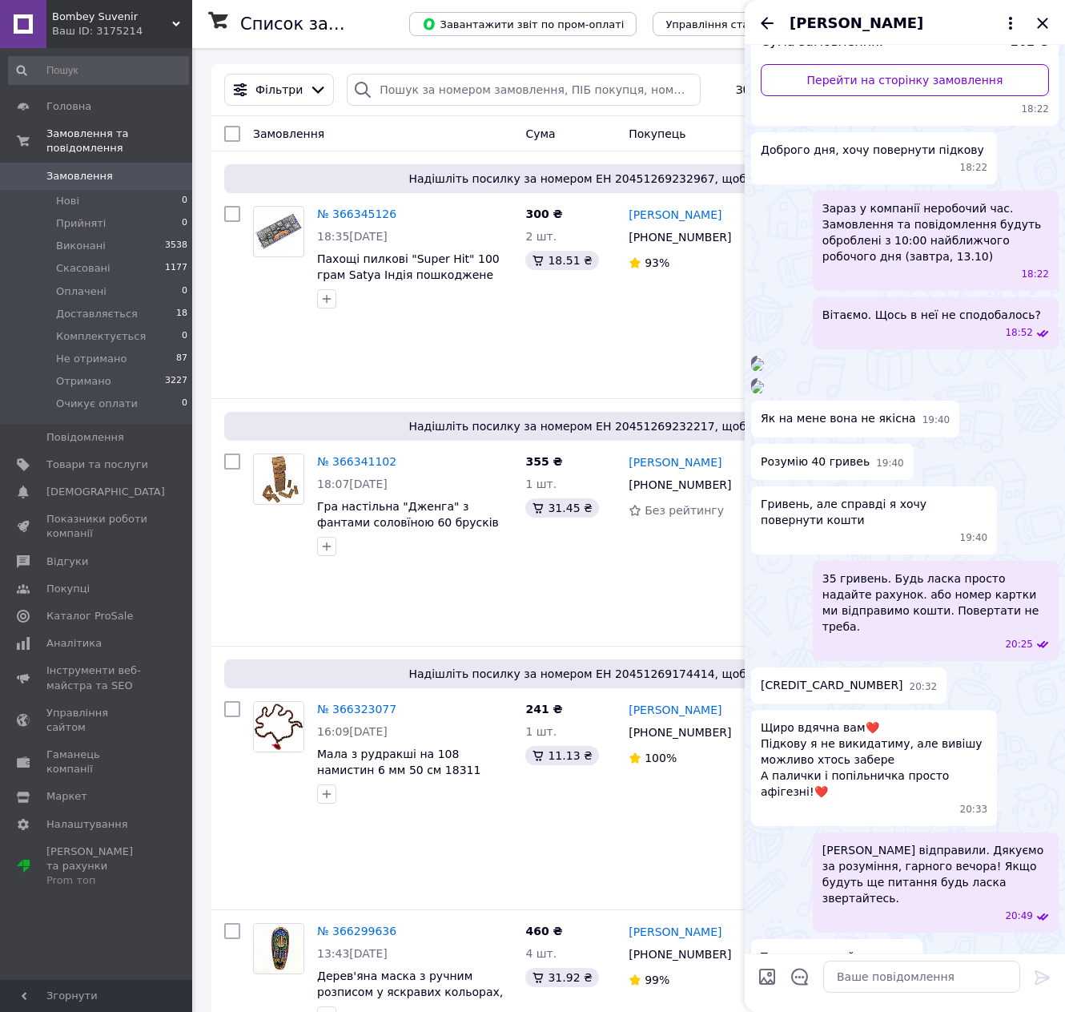
scroll to position [656, 0]
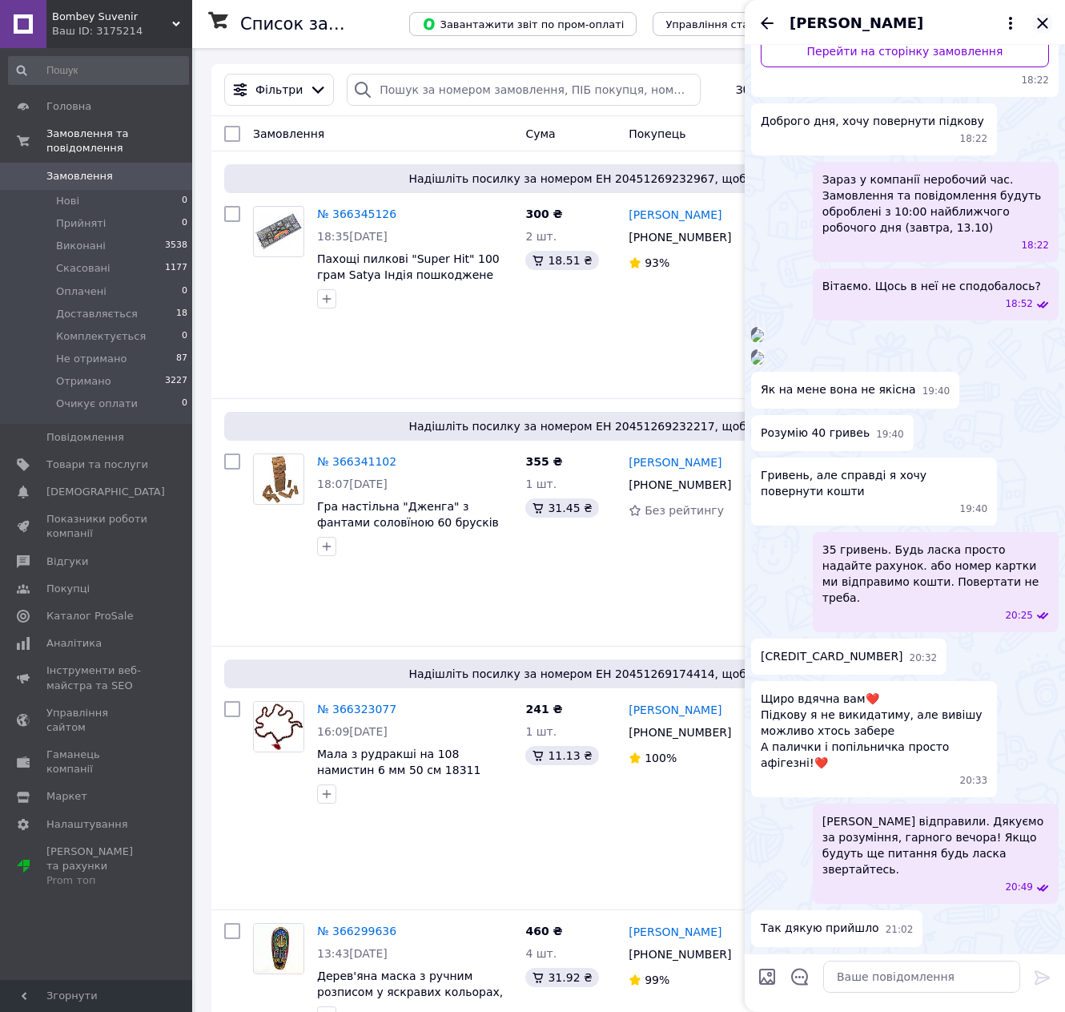
click at [1046, 19] on icon "Закрити" at bounding box center [1042, 23] width 10 height 10
